Goal: Task Accomplishment & Management: Complete application form

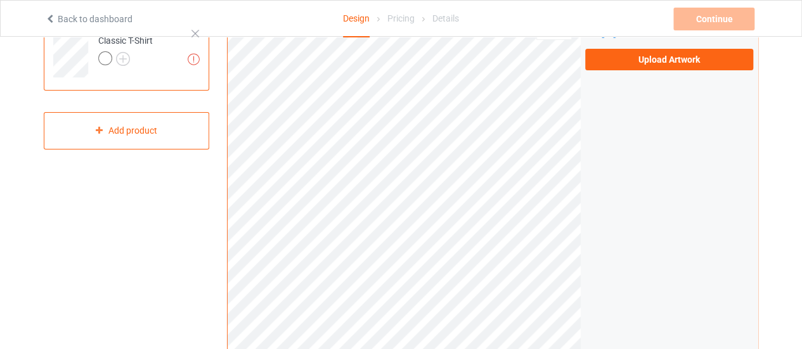
scroll to position [63, 0]
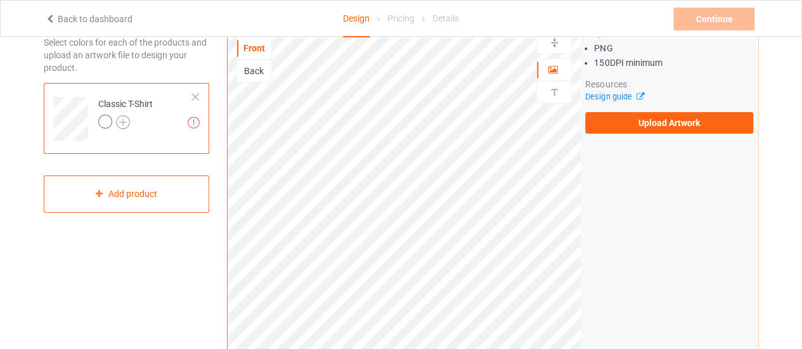
click at [124, 122] on img at bounding box center [123, 122] width 14 height 14
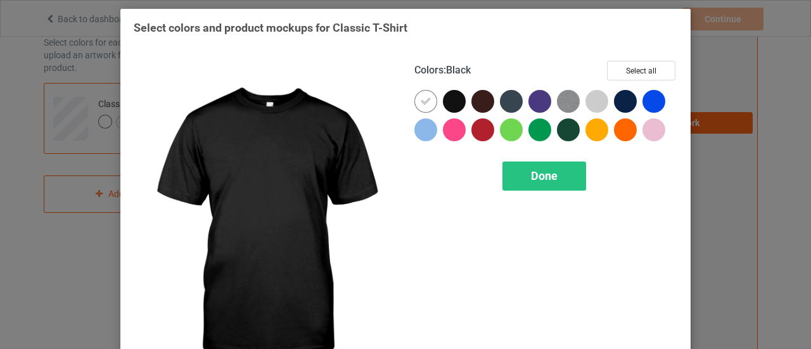
click at [454, 103] on div at bounding box center [454, 101] width 23 height 23
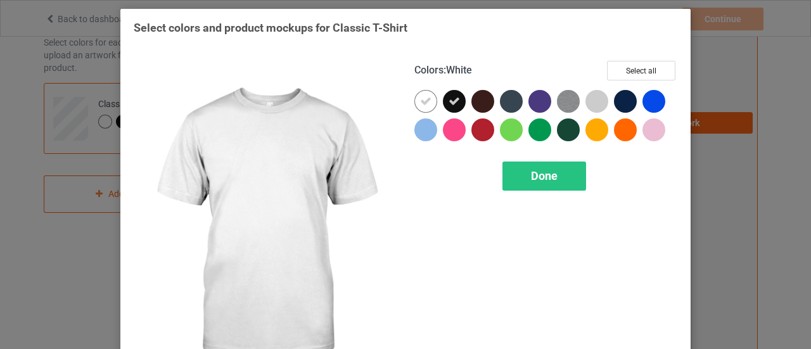
click at [421, 103] on icon at bounding box center [425, 101] width 11 height 11
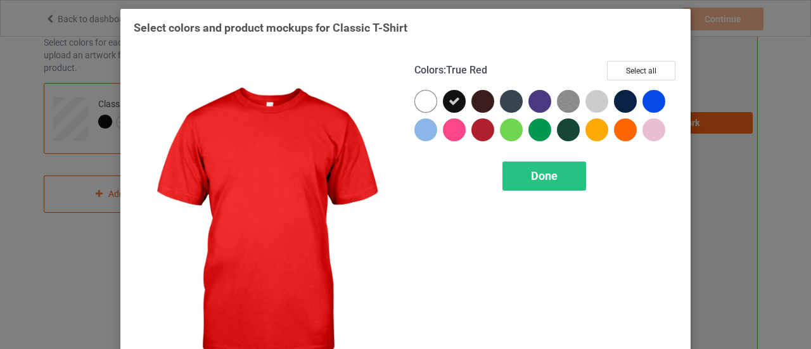
click at [521, 159] on div "Colors : True Red Select all Done" at bounding box center [546, 225] width 281 height 347
click at [534, 170] on span "Done" at bounding box center [544, 175] width 27 height 13
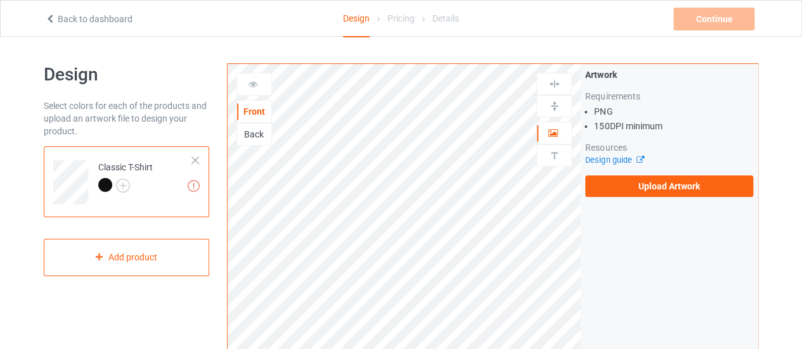
click at [257, 128] on div "Back" at bounding box center [254, 134] width 34 height 13
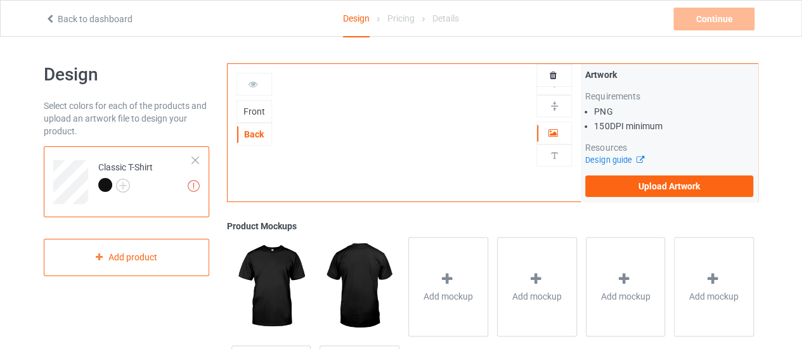
click at [256, 107] on div "Front" at bounding box center [254, 111] width 34 height 13
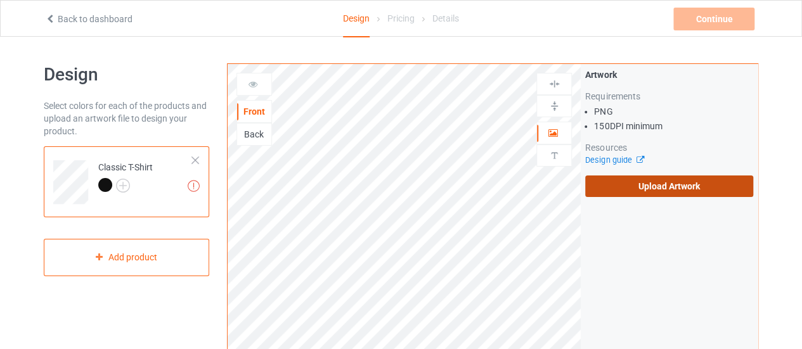
click at [674, 178] on label "Upload Artwork" at bounding box center [669, 187] width 168 height 22
click at [0, 0] on input "Upload Artwork" at bounding box center [0, 0] width 0 height 0
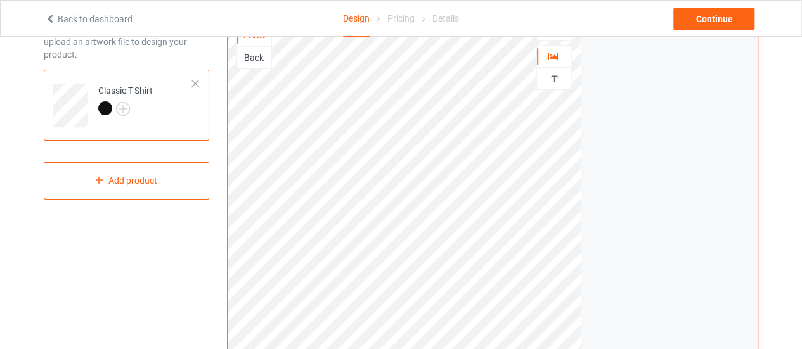
scroll to position [27, 0]
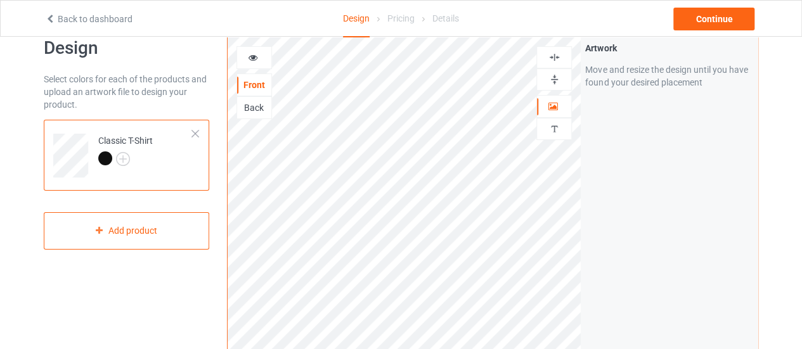
click at [255, 110] on div "Back" at bounding box center [254, 107] width 34 height 13
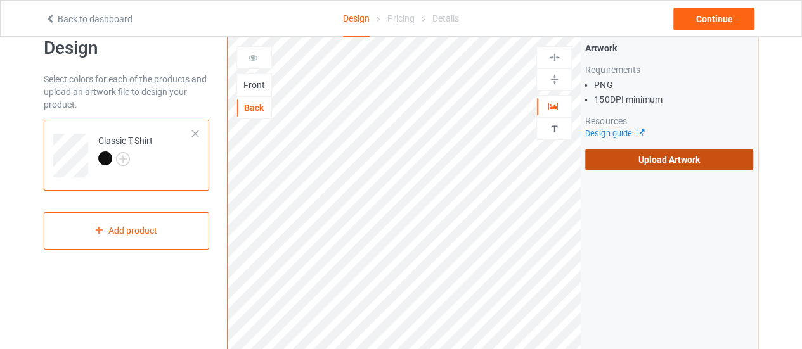
click at [695, 168] on label "Upload Artwork" at bounding box center [669, 160] width 168 height 22
click at [0, 0] on input "Upload Artwork" at bounding box center [0, 0] width 0 height 0
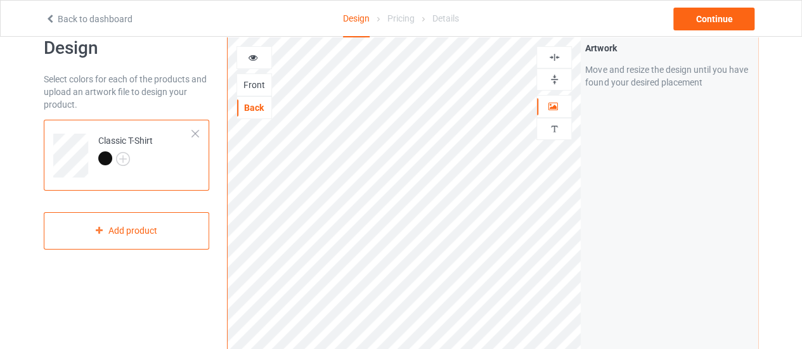
click at [260, 75] on div "Front" at bounding box center [253, 85] width 35 height 23
click at [250, 74] on div "Front" at bounding box center [253, 85] width 35 height 23
click at [253, 79] on div "Front" at bounding box center [254, 85] width 34 height 13
click at [255, 55] on icon at bounding box center [253, 55] width 11 height 9
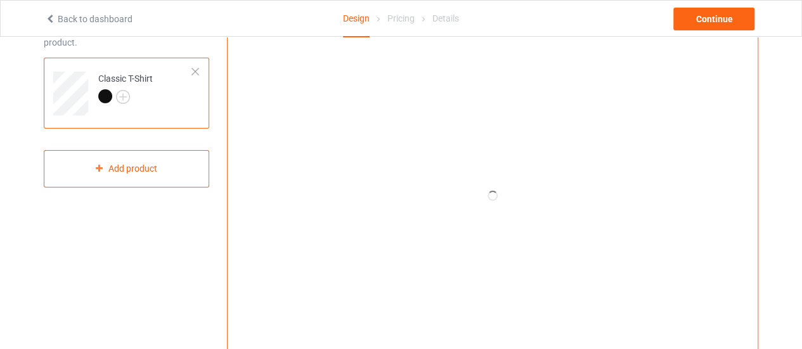
scroll to position [27, 0]
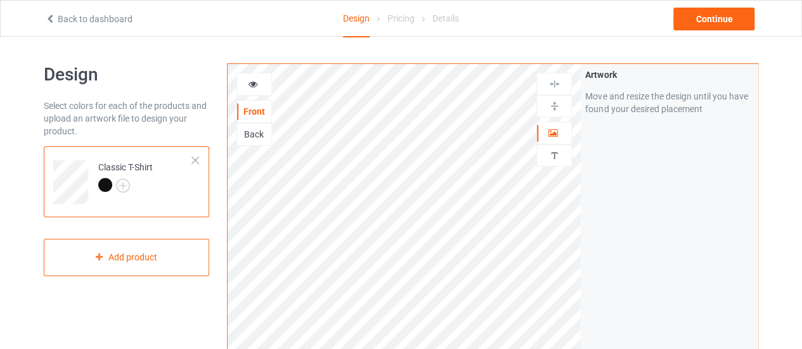
click at [250, 134] on div "Back" at bounding box center [254, 134] width 34 height 13
click at [248, 116] on div "Front" at bounding box center [254, 111] width 34 height 13
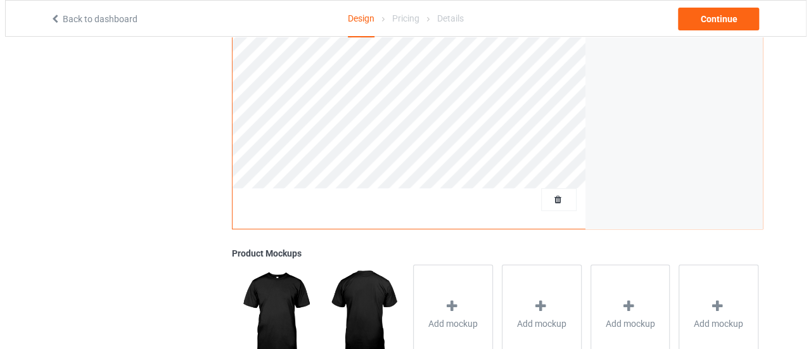
scroll to position [444, 0]
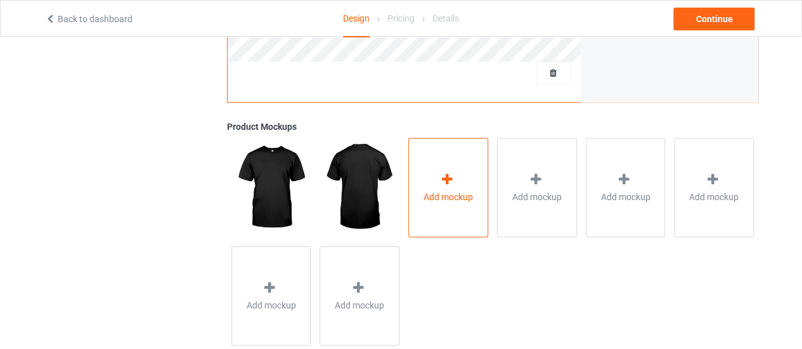
click at [411, 152] on div "Add mockup" at bounding box center [448, 187] width 80 height 99
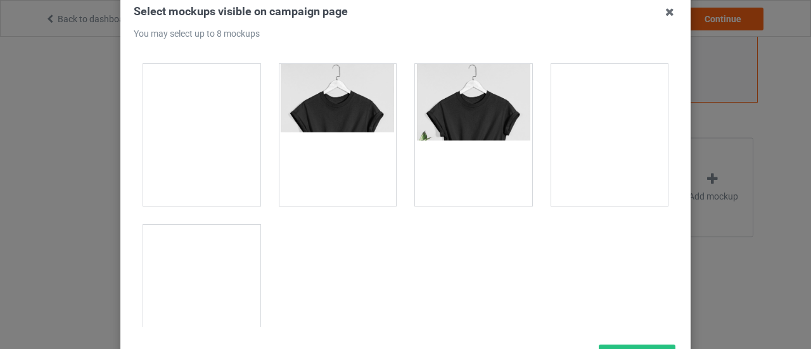
scroll to position [186, 0]
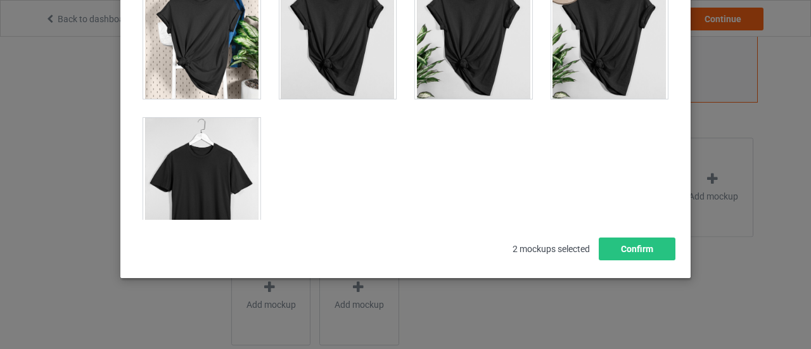
click at [234, 181] on div at bounding box center [201, 189] width 117 height 142
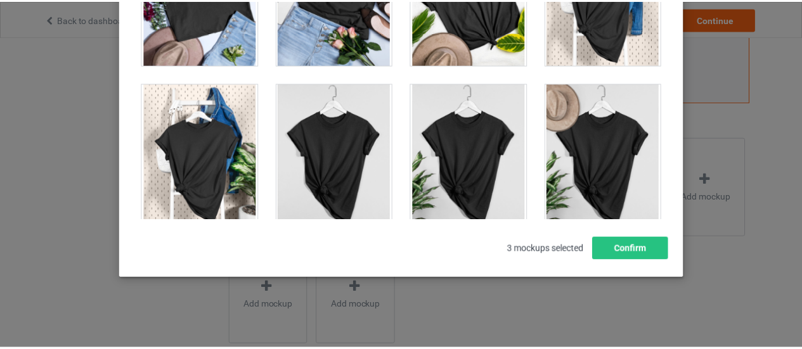
scroll to position [17992, 0]
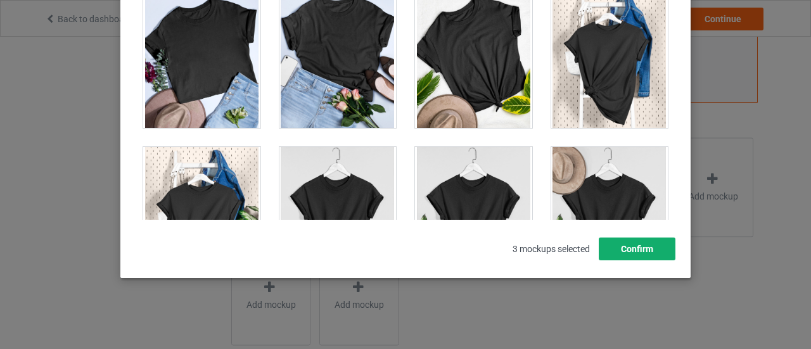
click at [639, 251] on button "Confirm" at bounding box center [637, 249] width 77 height 23
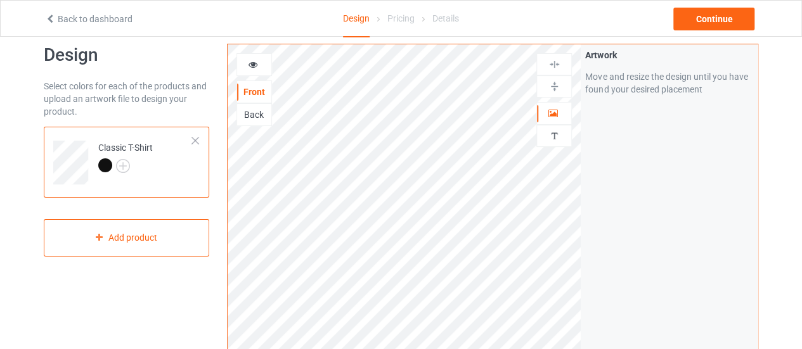
scroll to position [0, 0]
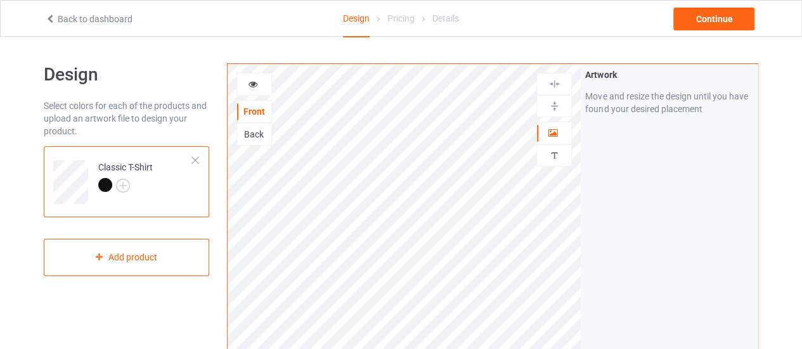
click at [255, 128] on div "Back" at bounding box center [254, 134] width 34 height 13
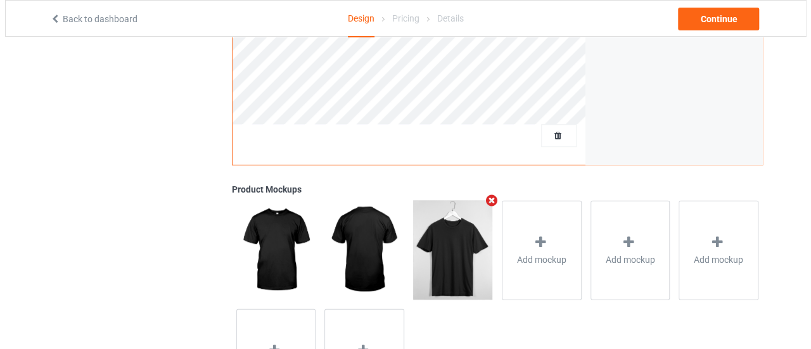
scroll to position [444, 0]
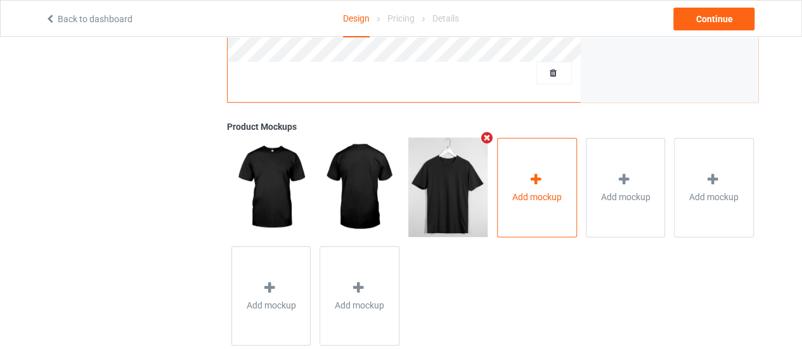
click at [529, 234] on div "Add mockup" at bounding box center [537, 187] width 80 height 99
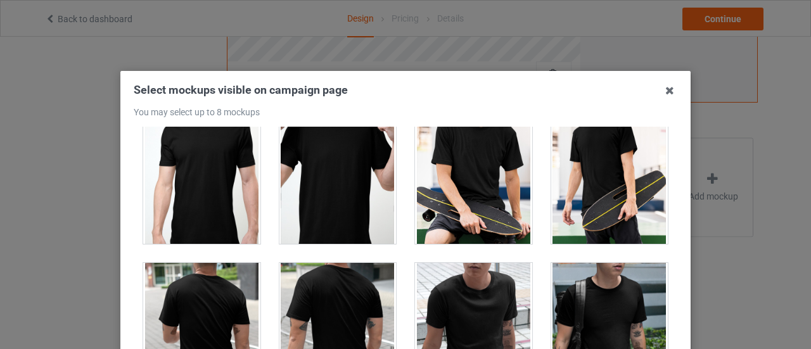
scroll to position [3169, 0]
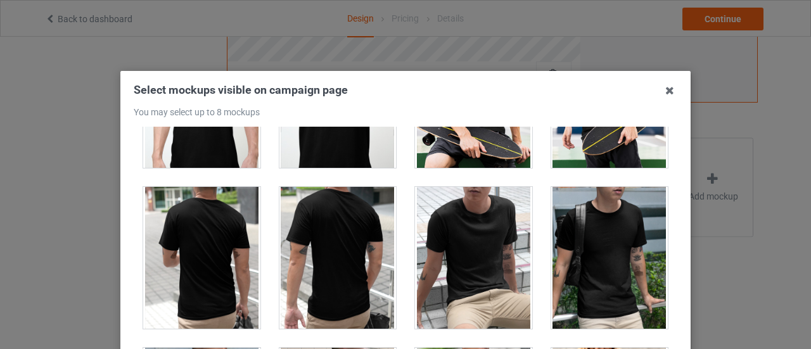
click at [211, 223] on div at bounding box center [201, 258] width 117 height 142
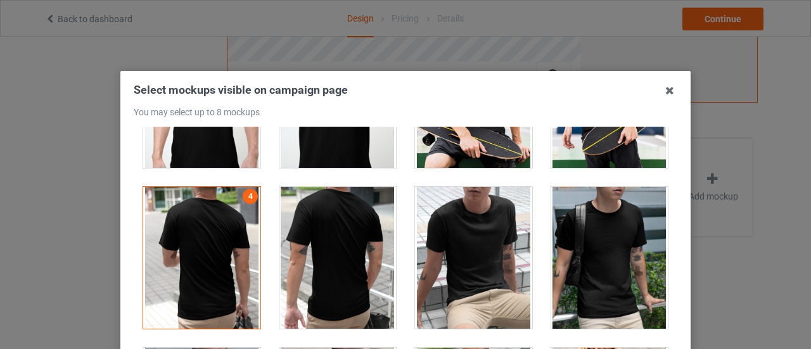
click at [453, 233] on div at bounding box center [473, 258] width 117 height 142
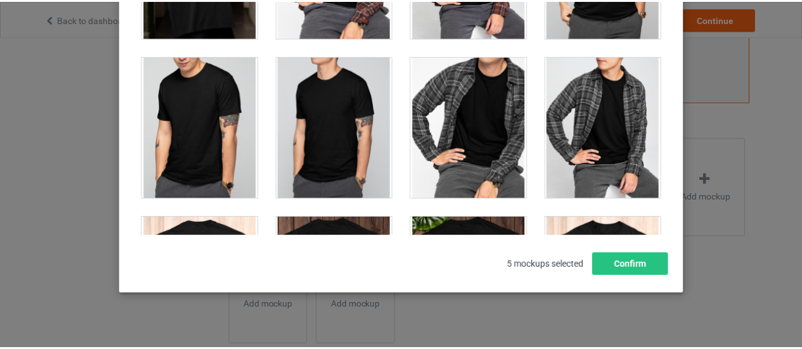
scroll to position [186, 0]
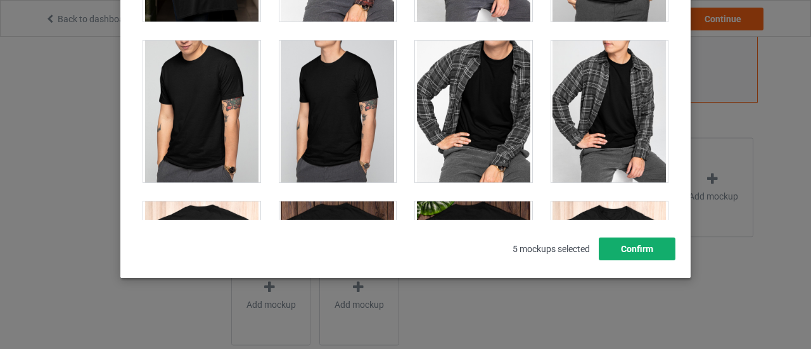
click at [644, 244] on button "Confirm" at bounding box center [637, 249] width 77 height 23
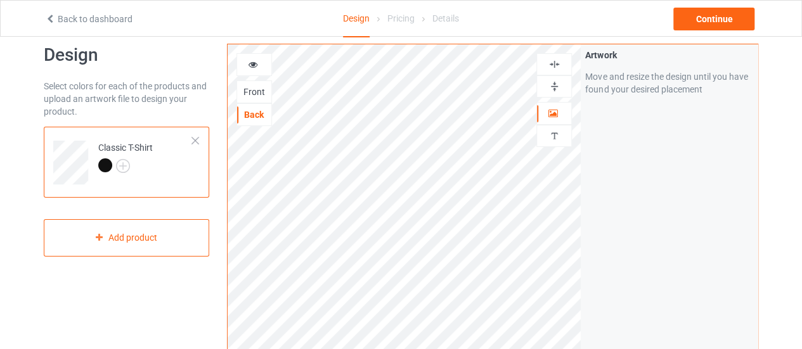
scroll to position [0, 0]
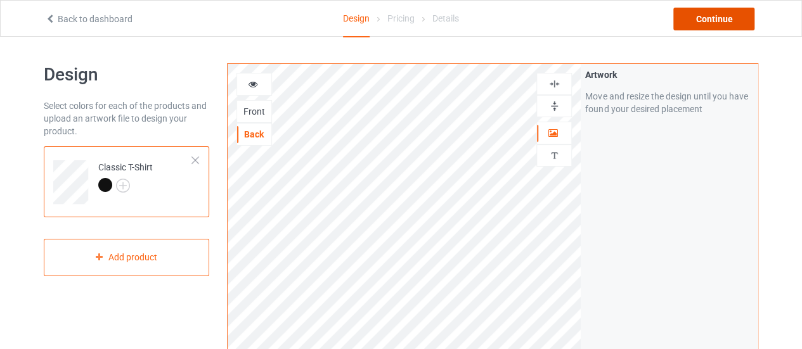
click at [713, 17] on div "Continue" at bounding box center [713, 19] width 81 height 23
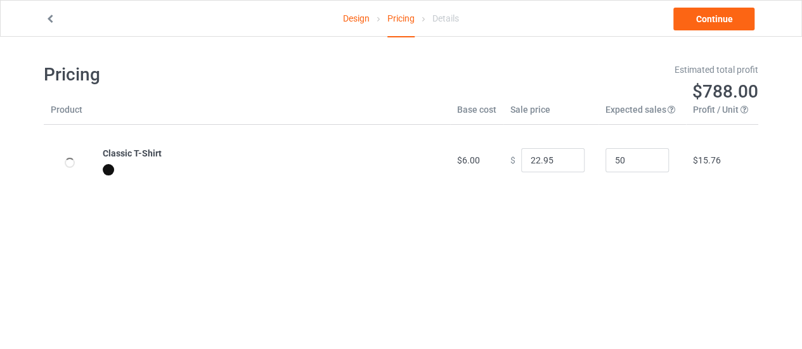
type input "26.95"
click at [703, 17] on link "Continue" at bounding box center [713, 19] width 81 height 23
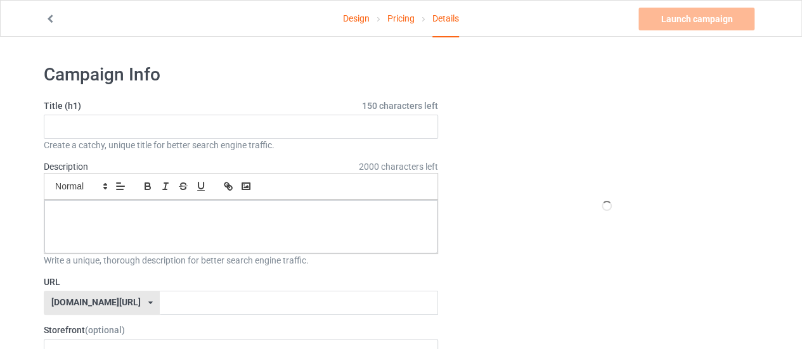
click at [215, 141] on div "Create a catchy, unique title for better search engine traffic." at bounding box center [241, 145] width 394 height 13
click at [215, 132] on input "text" at bounding box center [241, 127] width 394 height 24
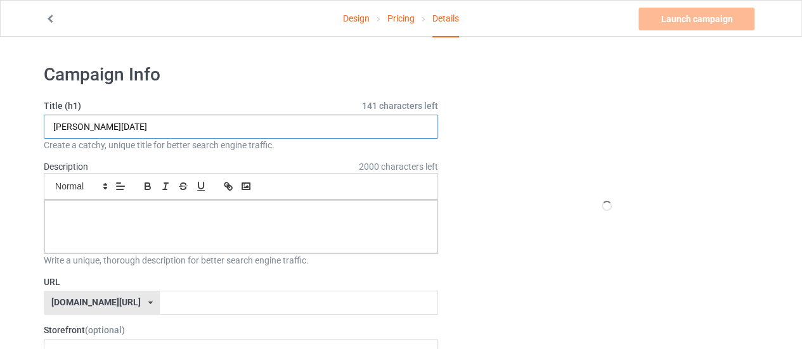
type input "nass raja"
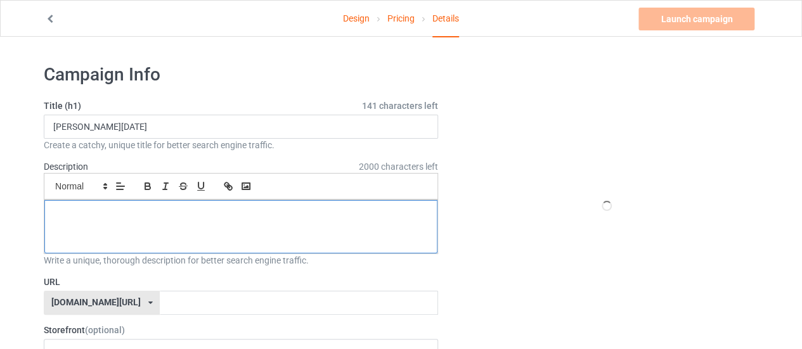
click at [162, 219] on div at bounding box center [240, 226] width 393 height 53
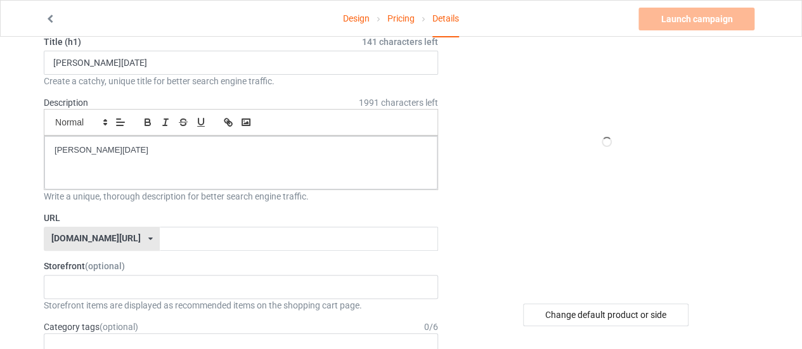
scroll to position [127, 0]
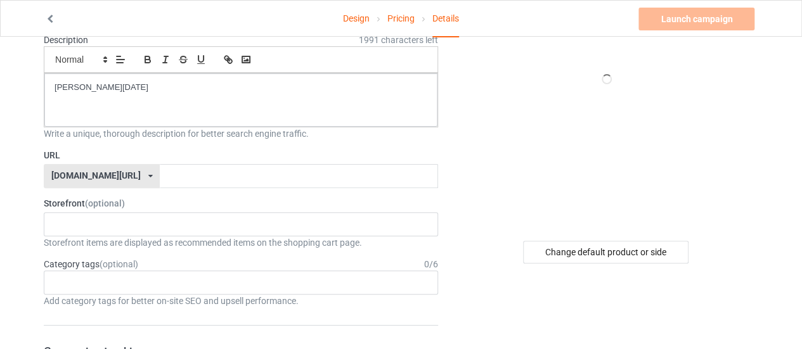
click at [177, 161] on div "URL teechip.com/ teechip.com/ 587d0d41cee36fd012c64a69" at bounding box center [241, 168] width 394 height 39
click at [172, 168] on input "text" at bounding box center [299, 176] width 278 height 24
paste input "nass raja"
type input "nass raja"
